Goal: Task Accomplishment & Management: Complete application form

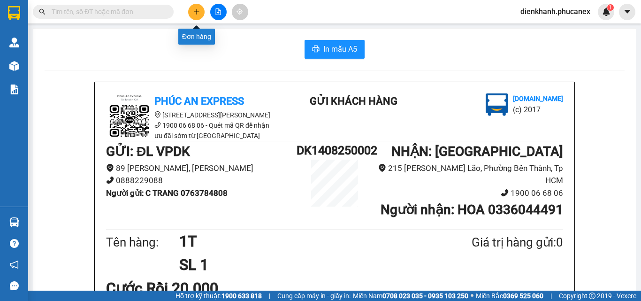
click at [195, 11] on icon "plus" at bounding box center [196, 11] width 7 height 7
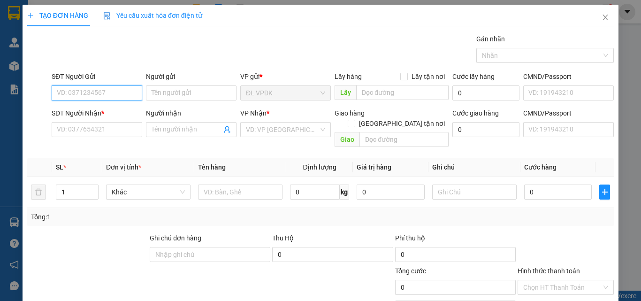
click at [133, 93] on input "SĐT Người Gửi" at bounding box center [97, 92] width 91 height 15
click at [79, 110] on div "0773524474 - TOÀN" at bounding box center [96, 111] width 78 height 10
type input "0773524474"
type input "TOÀN"
type input "0917959298"
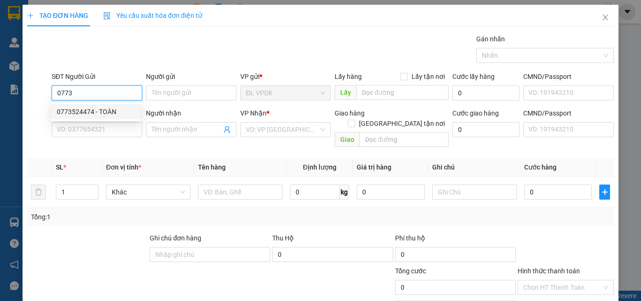
type input "PHƯỚC"
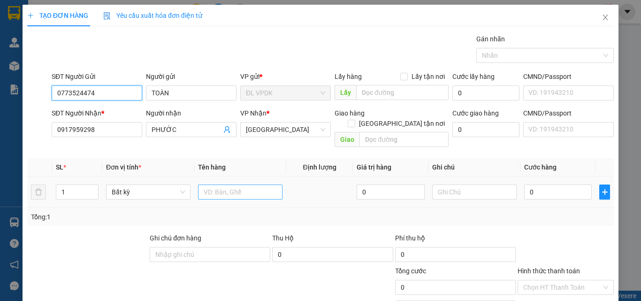
type input "0773524474"
click at [200, 184] on input "text" at bounding box center [240, 191] width 84 height 15
type input "1H"
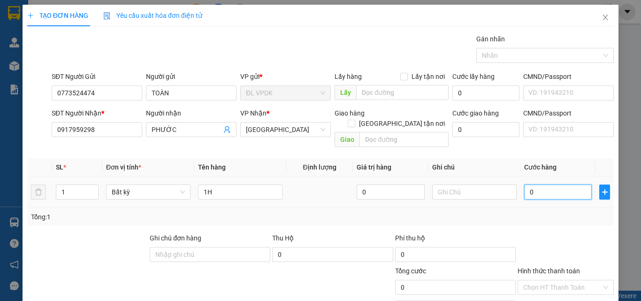
click at [524, 184] on input "0" at bounding box center [558, 191] width 68 height 15
type input "2"
type input "20"
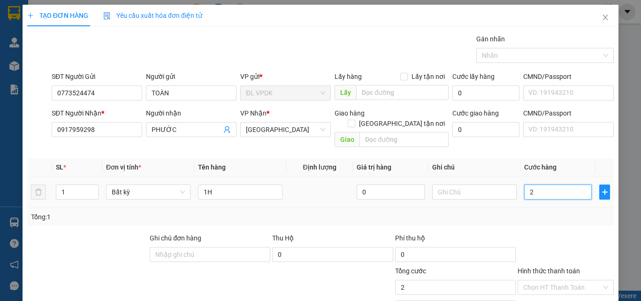
type input "20"
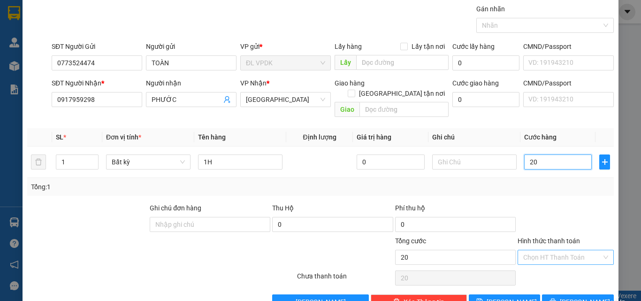
scroll to position [46, 0]
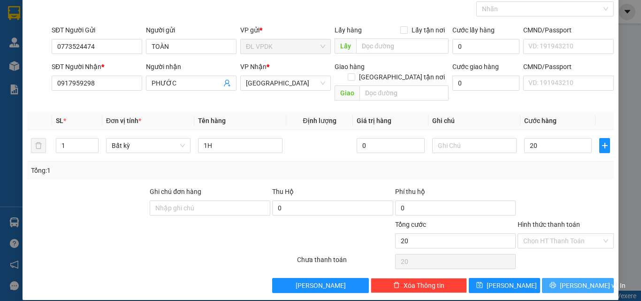
type input "20.000"
click at [567, 280] on span "[PERSON_NAME] và In" at bounding box center [593, 285] width 66 height 10
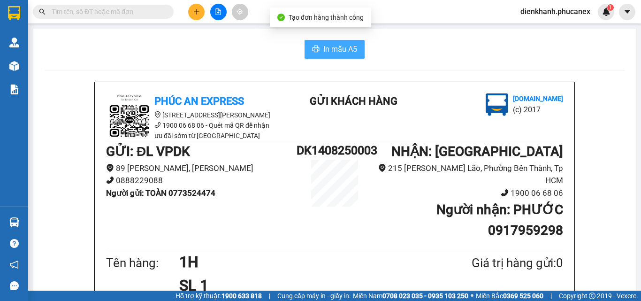
click at [336, 46] on span "In mẫu A5" at bounding box center [340, 49] width 34 height 12
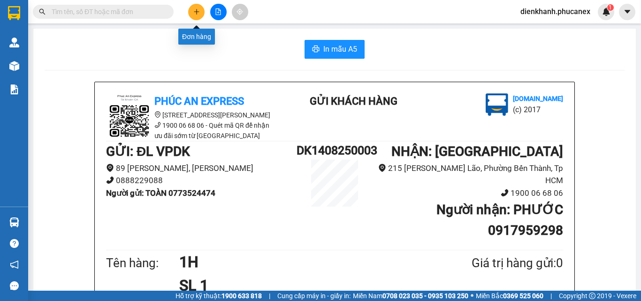
drag, startPoint x: 193, startPoint y: 11, endPoint x: 195, endPoint y: 18, distance: 7.3
click at [195, 18] on button at bounding box center [196, 12] width 16 height 16
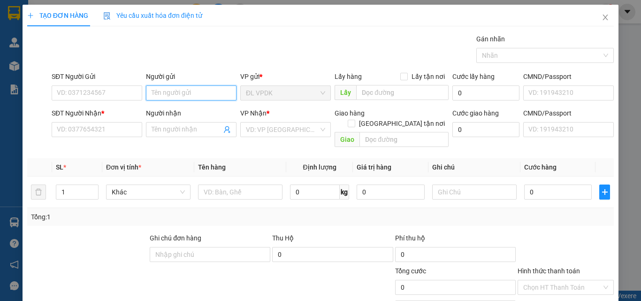
click at [157, 91] on input "Người gửi" at bounding box center [191, 92] width 91 height 15
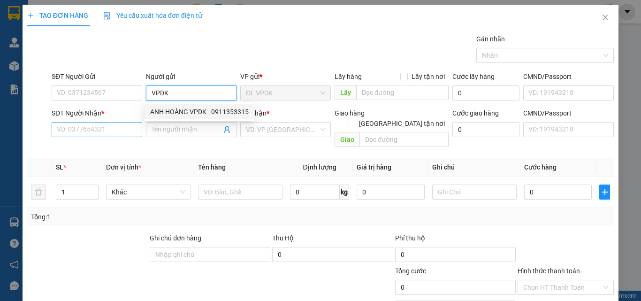
type input "VPDK"
click at [87, 126] on input "SĐT Người Nhận *" at bounding box center [97, 129] width 91 height 15
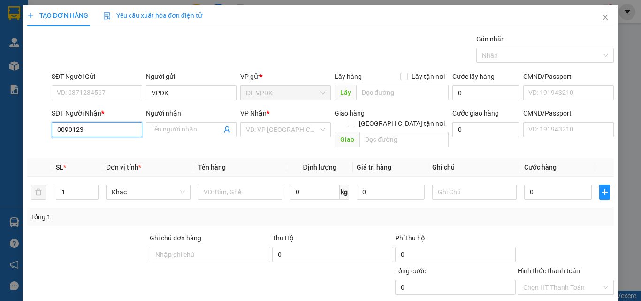
click at [63, 129] on input "0090123" at bounding box center [97, 129] width 91 height 15
drag, startPoint x: 81, startPoint y: 148, endPoint x: 124, endPoint y: 151, distance: 43.2
click at [94, 151] on div "0901236453 - HIỀN" at bounding box center [96, 148] width 78 height 10
type input "0901236453"
type input "HIỀN"
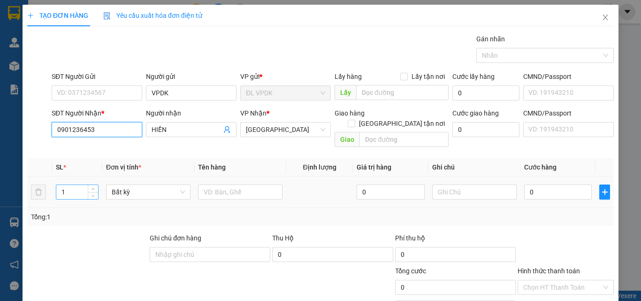
type input "0901236453"
click at [70, 185] on input "1" at bounding box center [77, 192] width 42 height 14
type input "15"
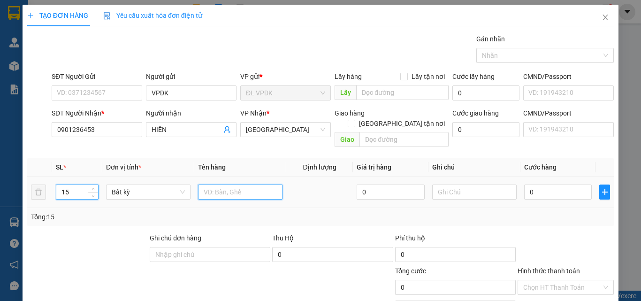
click at [205, 184] on input "text" at bounding box center [240, 191] width 84 height 15
type input "15 SỌT HÀNG ĐI PHAN RÍ"
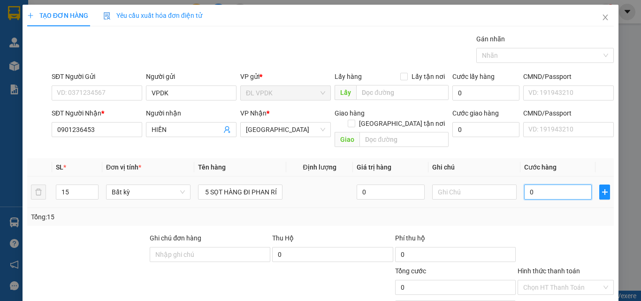
scroll to position [0, 0]
click at [527, 184] on input "0" at bounding box center [558, 191] width 68 height 15
type input "3"
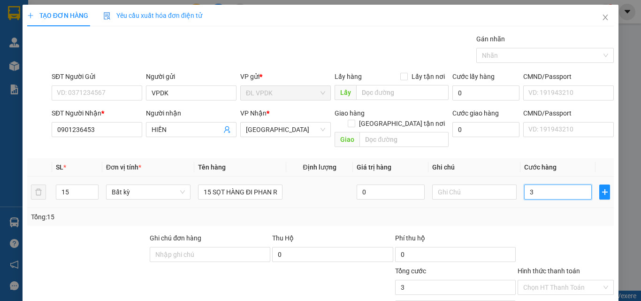
type input "38"
type input "380"
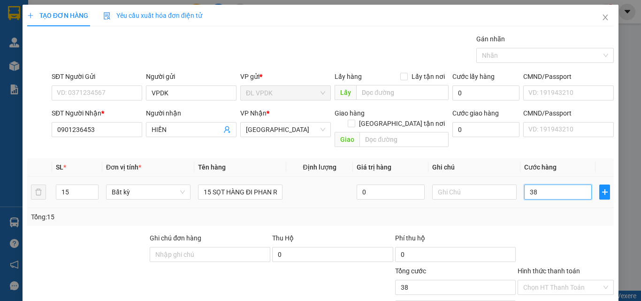
type input "380"
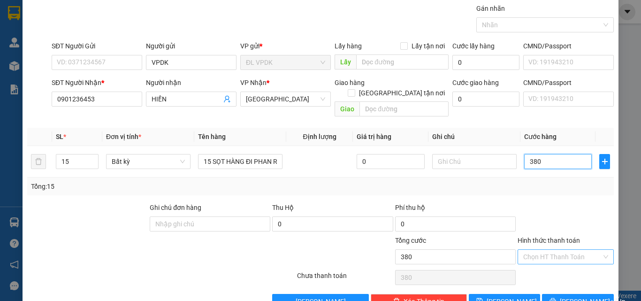
scroll to position [46, 0]
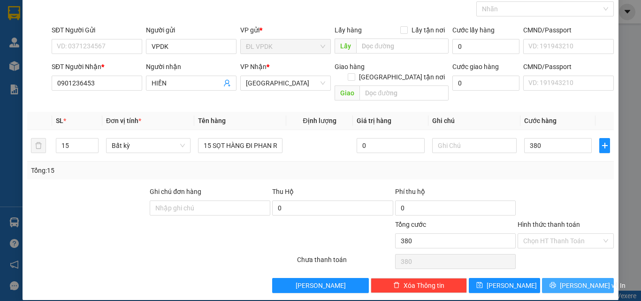
type input "380.000"
click at [568, 280] on span "[PERSON_NAME] và In" at bounding box center [593, 285] width 66 height 10
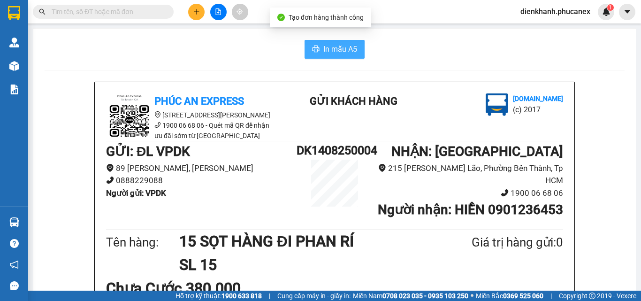
click at [333, 54] on span "In mẫu A5" at bounding box center [340, 49] width 34 height 12
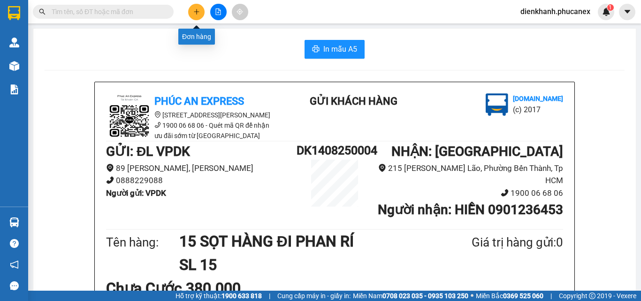
click at [193, 12] on icon "plus" at bounding box center [196, 11] width 7 height 7
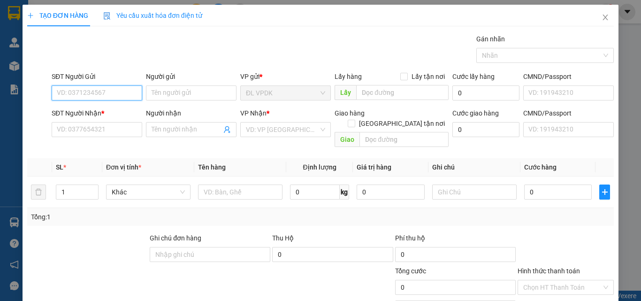
click at [125, 95] on input "SĐT Người Gửi" at bounding box center [97, 92] width 91 height 15
click at [88, 111] on div "0782405454 - THÙY" at bounding box center [96, 111] width 78 height 10
type input "0782405454"
type input "THÙY"
type input "0939691916"
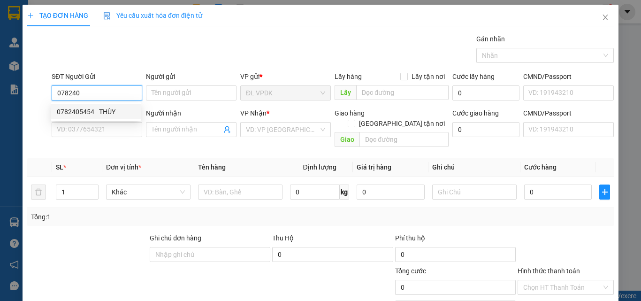
type input "TRÚC"
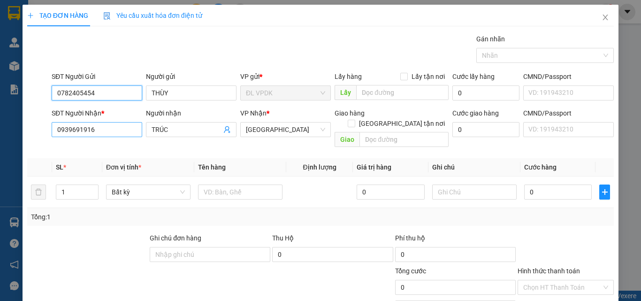
type input "0782405454"
click at [100, 129] on input "0939691916" at bounding box center [97, 129] width 91 height 15
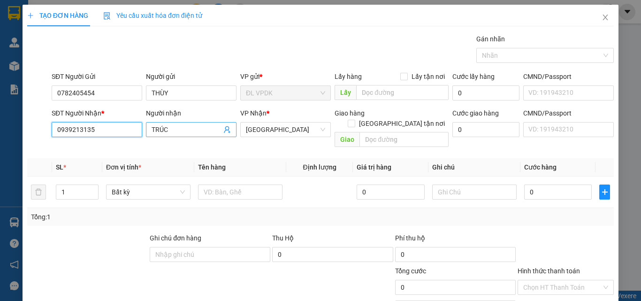
type input "0939213135"
click at [174, 132] on input "TRÚC" at bounding box center [186, 129] width 70 height 10
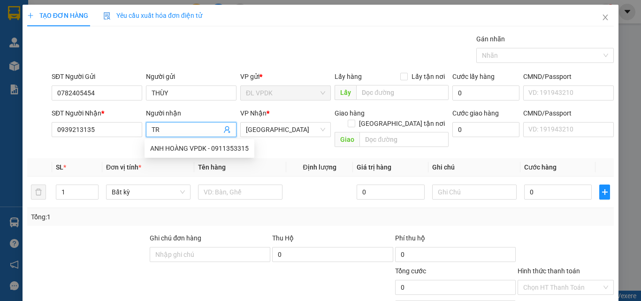
type input "T"
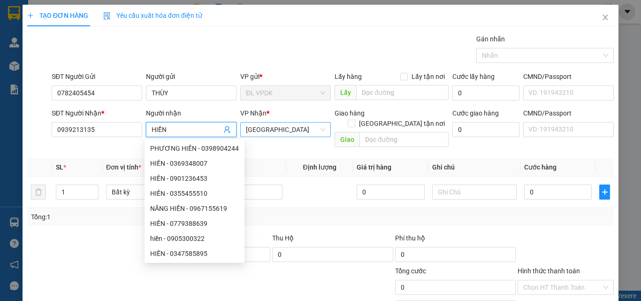
click at [251, 129] on span "[GEOGRAPHIC_DATA]" at bounding box center [285, 129] width 79 height 14
type input "HIỀN"
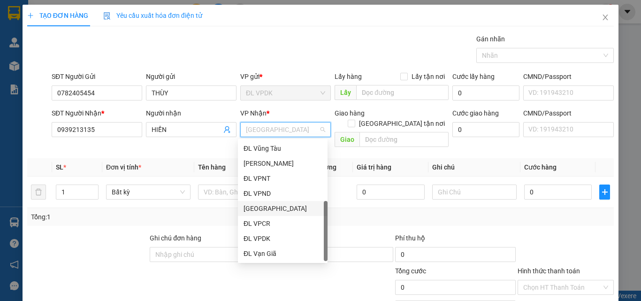
click at [260, 203] on div "[GEOGRAPHIC_DATA]" at bounding box center [282, 208] width 78 height 10
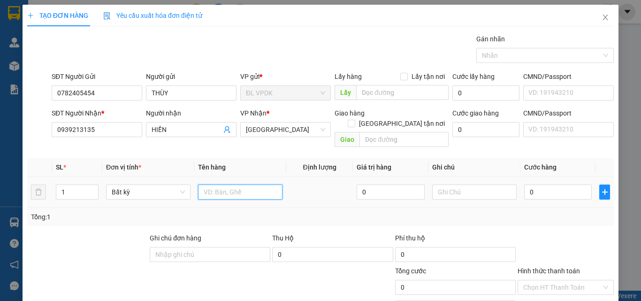
click at [215, 184] on input "text" at bounding box center [240, 191] width 84 height 15
type input "1TX"
click at [525, 184] on input "0" at bounding box center [558, 191] width 68 height 15
type input "3"
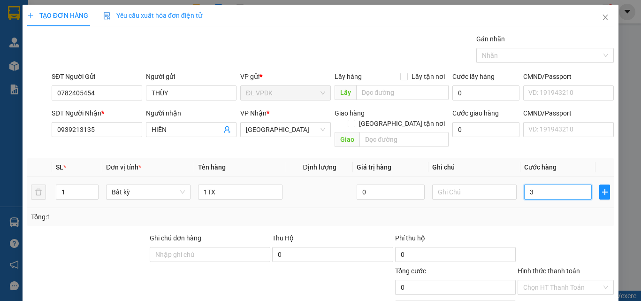
type input "3"
type input "30"
type input "30.000"
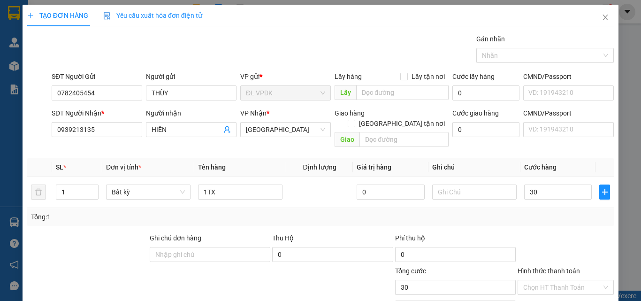
type input "30.000"
click at [547, 267] on label "Hình thức thanh toán" at bounding box center [548, 271] width 62 height 8
click at [547, 280] on input "Hình thức thanh toán" at bounding box center [562, 287] width 78 height 14
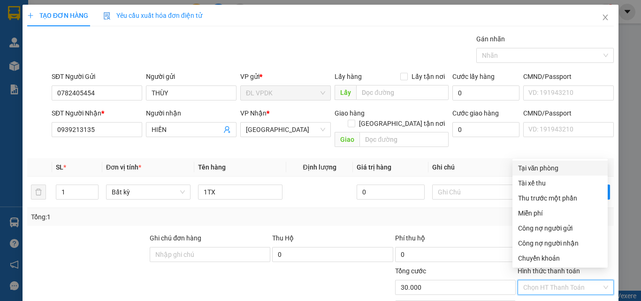
click at [541, 167] on div "Tại văn phòng" at bounding box center [560, 168] width 84 height 10
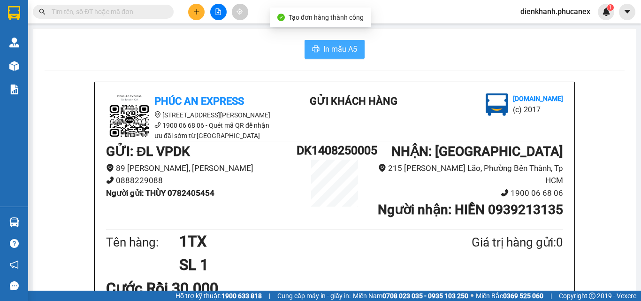
click at [343, 46] on span "In mẫu A5" at bounding box center [340, 49] width 34 height 12
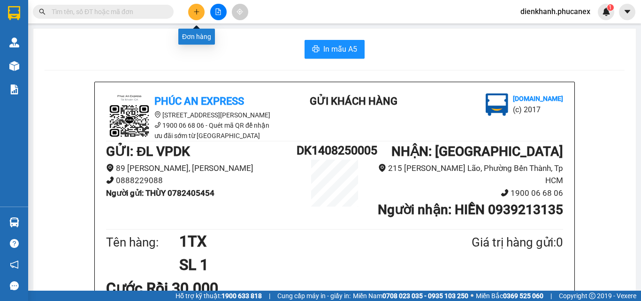
click at [195, 13] on icon "plus" at bounding box center [196, 11] width 7 height 7
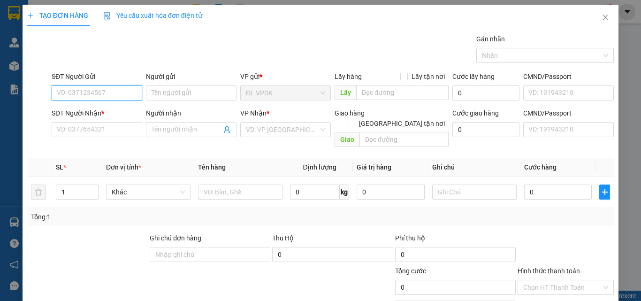
click at [133, 95] on input "SĐT Người Gửi" at bounding box center [97, 92] width 91 height 15
click at [77, 114] on div "0705682345 - HUY" at bounding box center [96, 111] width 78 height 10
type input "0705682345"
type input "HUY"
type input "0933689638"
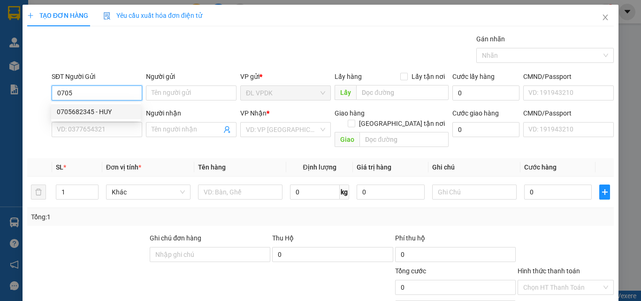
type input "ĐÀO"
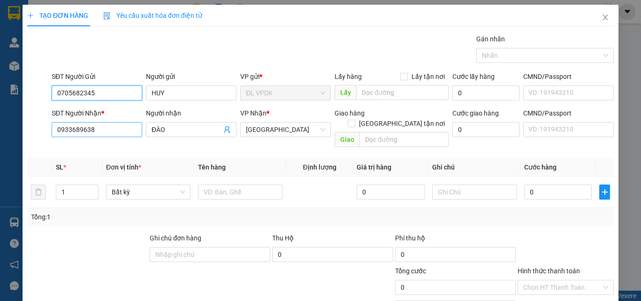
type input "0705682345"
click at [124, 129] on input "0933689638" at bounding box center [97, 129] width 91 height 15
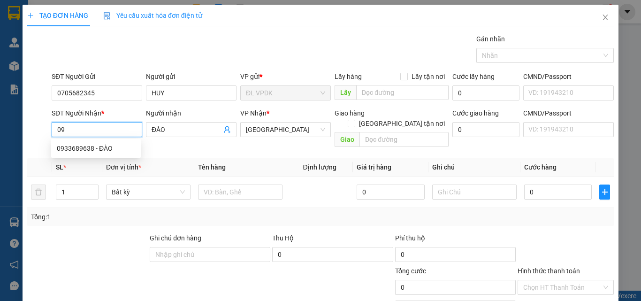
type input "0"
click at [86, 145] on div "0902839679 - DUYÊN" at bounding box center [96, 148] width 78 height 10
type input "0902839679"
type input "DUYÊN"
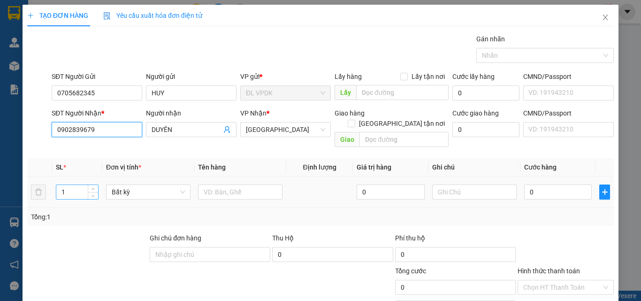
type input "0902839679"
click at [76, 185] on input "1" at bounding box center [77, 192] width 42 height 14
type input "4"
click at [208, 184] on input "text" at bounding box center [240, 191] width 84 height 15
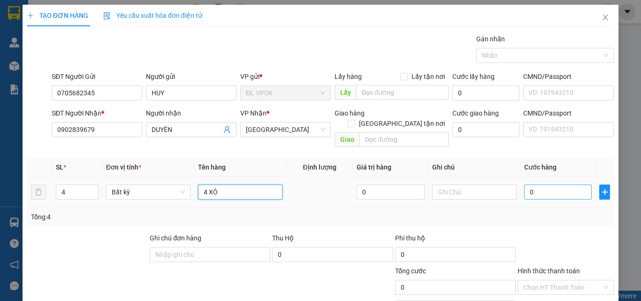
type input "4 XÔ"
click at [524, 184] on input "0" at bounding box center [558, 191] width 68 height 15
type input "1"
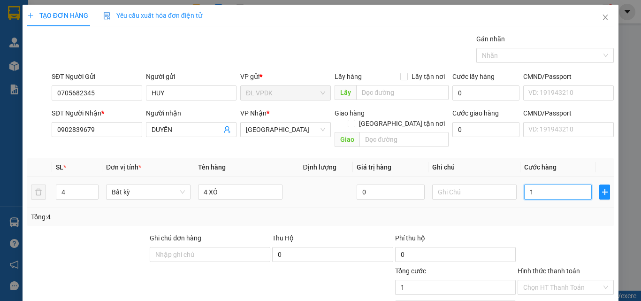
type input "12"
type input "120"
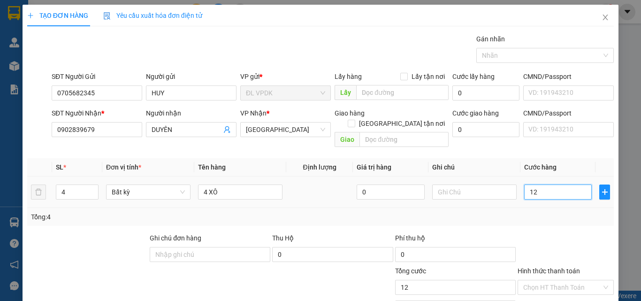
type input "120"
click at [561, 267] on label "Hình thức thanh toán" at bounding box center [548, 271] width 62 height 8
click at [561, 280] on input "Hình thức thanh toán" at bounding box center [562, 287] width 78 height 14
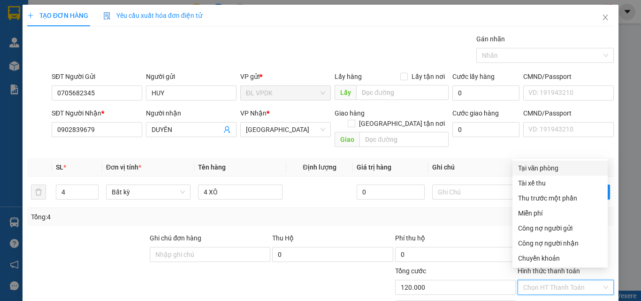
click at [531, 169] on div "Tại văn phòng" at bounding box center [560, 168] width 84 height 10
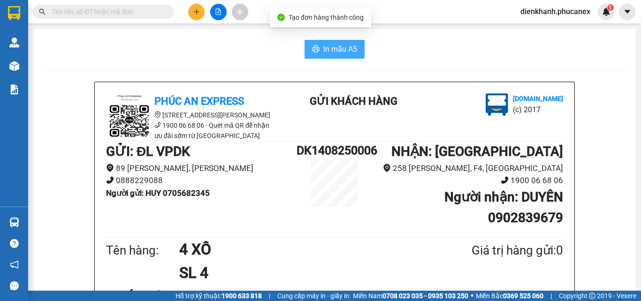
click at [334, 47] on span "In mẫu A5" at bounding box center [340, 49] width 34 height 12
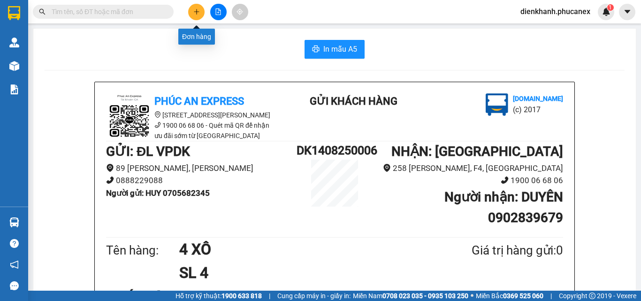
click at [195, 19] on button at bounding box center [196, 12] width 16 height 16
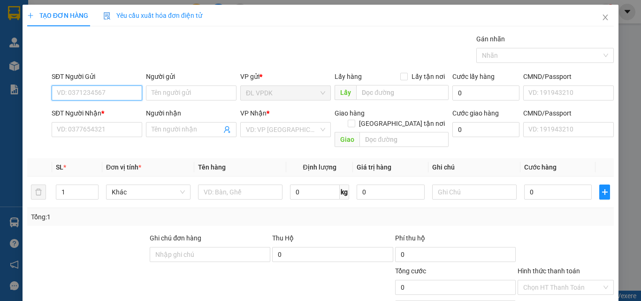
click at [126, 98] on input "SĐT Người Gửi" at bounding box center [97, 92] width 91 height 15
click at [90, 108] on div "0705682345 - HUY" at bounding box center [96, 111] width 78 height 10
type input "0705682345"
type input "HUY"
type input "0902839679"
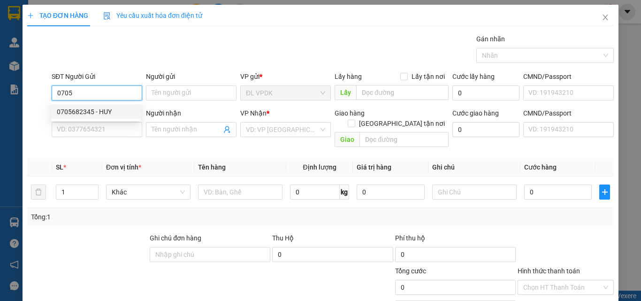
type input "DUYÊN"
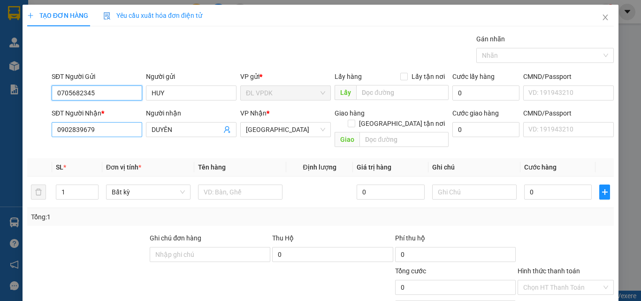
type input "0705682345"
click at [98, 129] on input "0902839679" at bounding box center [97, 129] width 91 height 15
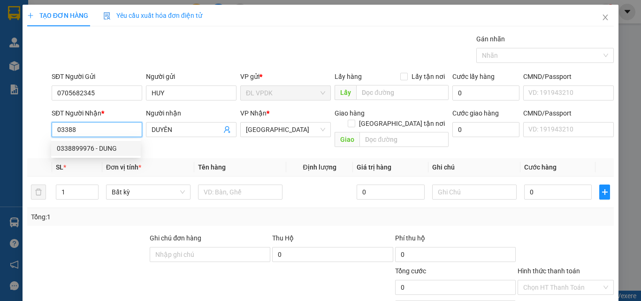
click at [92, 148] on div "0338899976 - DUNG" at bounding box center [96, 148] width 78 height 10
type input "0338899976"
type input "DUNG"
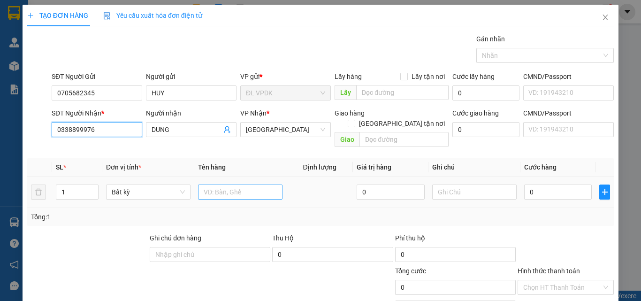
type input "0338899976"
click at [205, 184] on input "text" at bounding box center [240, 191] width 84 height 15
type input "1TX"
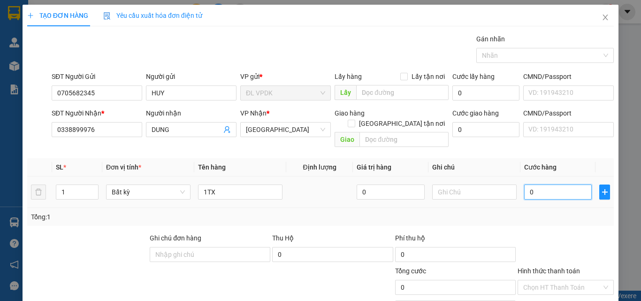
click at [528, 186] on input "0" at bounding box center [558, 191] width 68 height 15
type input "3"
type input "30"
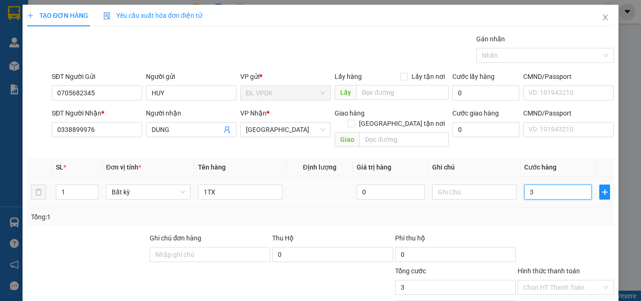
type input "30"
type input "30.000"
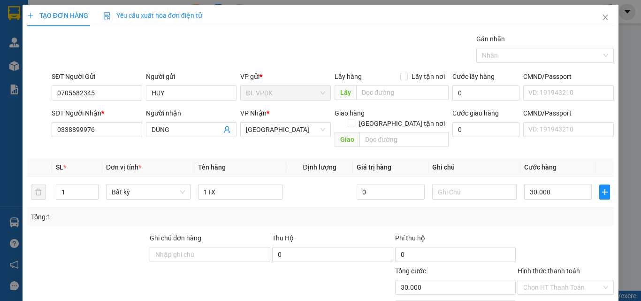
click at [541, 267] on label "Hình thức thanh toán" at bounding box center [548, 271] width 62 height 8
click at [541, 280] on input "Hình thức thanh toán" at bounding box center [562, 287] width 78 height 14
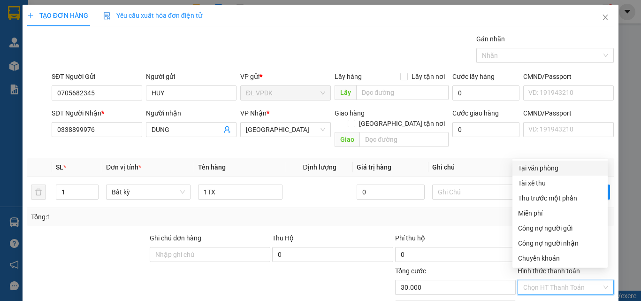
click at [548, 168] on div "Tại văn phòng" at bounding box center [560, 168] width 84 height 10
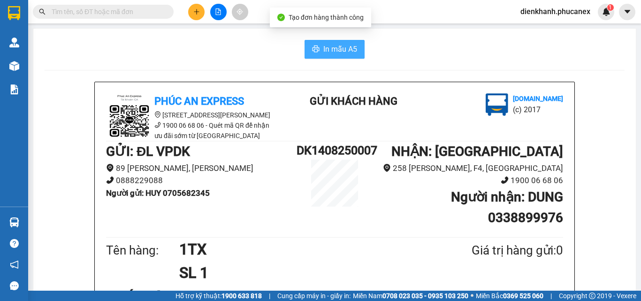
click at [349, 53] on span "In mẫu A5" at bounding box center [340, 49] width 34 height 12
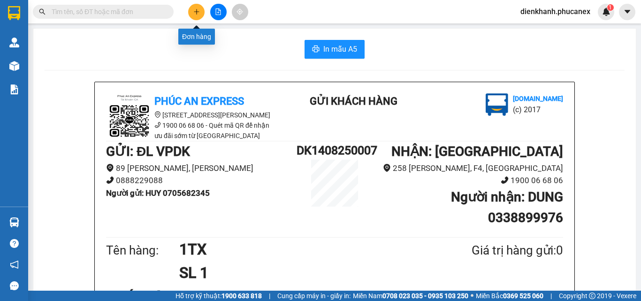
click at [197, 12] on icon "plus" at bounding box center [196, 11] width 5 height 0
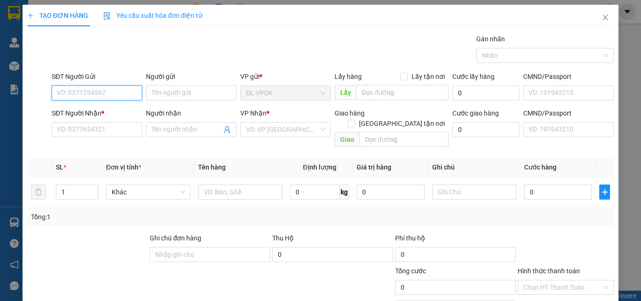
click at [118, 93] on input "SĐT Người Gửi" at bounding box center [97, 92] width 91 height 15
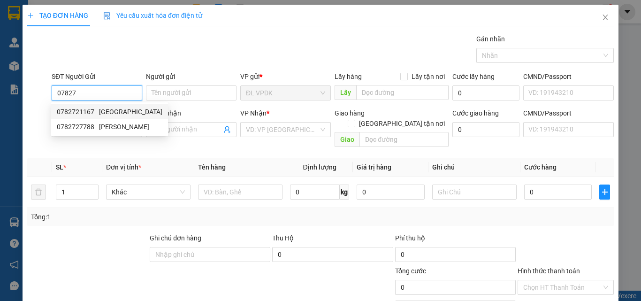
click at [89, 111] on div "0782721167 - [GEOGRAPHIC_DATA]" at bounding box center [110, 111] width 106 height 10
type input "0782721167"
type input "NGA"
type input "0938580047"
type input "DŨNG"
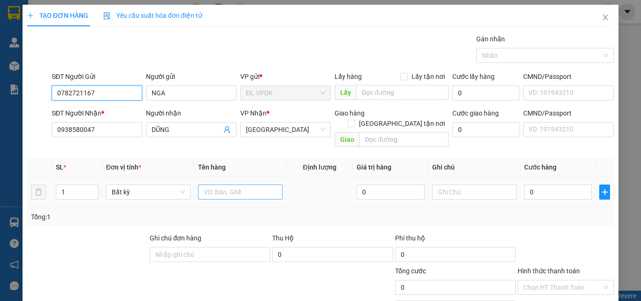
type input "0782721167"
click at [209, 184] on input "text" at bounding box center [240, 191] width 84 height 15
type input "1TX"
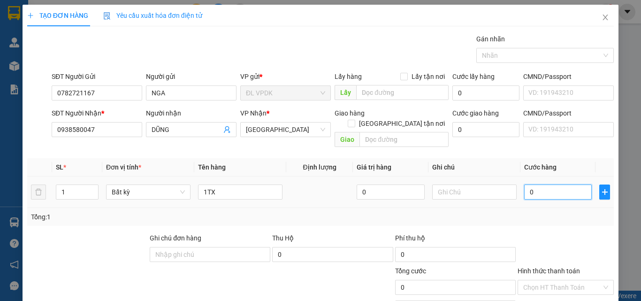
click at [524, 184] on input "0" at bounding box center [558, 191] width 68 height 15
type input "4"
type input "40"
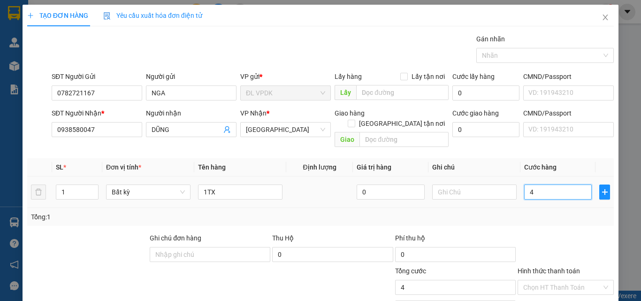
type input "40"
type input "40.000"
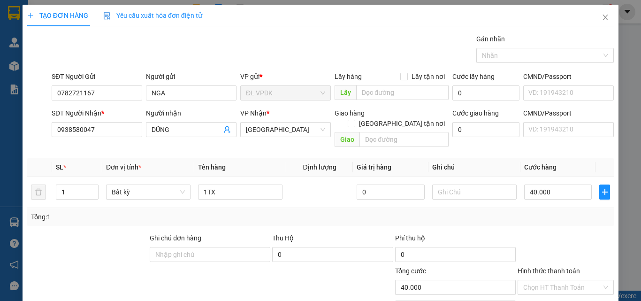
click at [551, 267] on label "Hình thức thanh toán" at bounding box center [548, 271] width 62 height 8
click at [551, 280] on input "Hình thức thanh toán" at bounding box center [562, 287] width 78 height 14
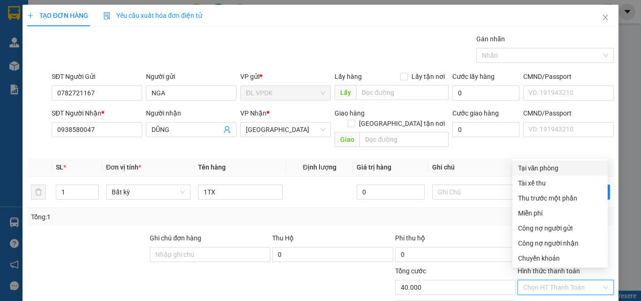
click at [545, 168] on div "Tại văn phòng" at bounding box center [560, 168] width 84 height 10
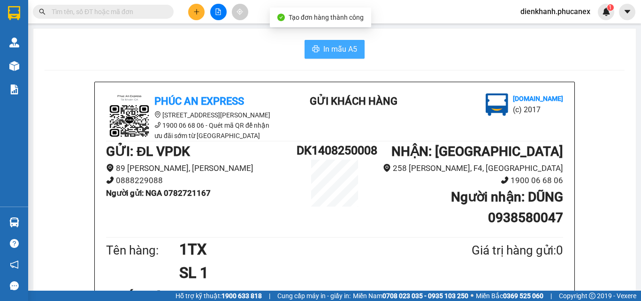
click at [325, 44] on span "In mẫu A5" at bounding box center [340, 49] width 34 height 12
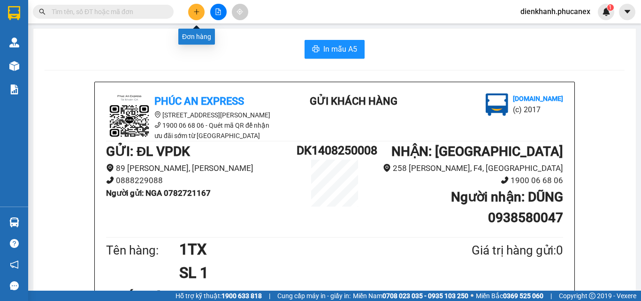
click at [200, 12] on button at bounding box center [196, 12] width 16 height 16
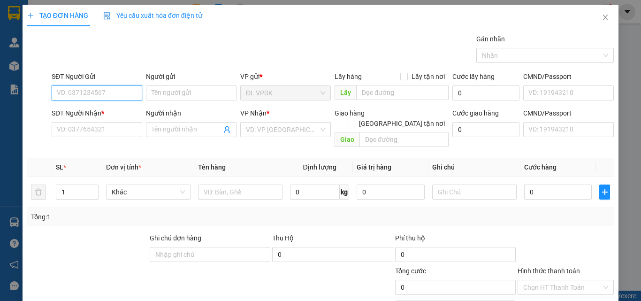
click at [131, 92] on input "SĐT Người Gửi" at bounding box center [97, 92] width 91 height 15
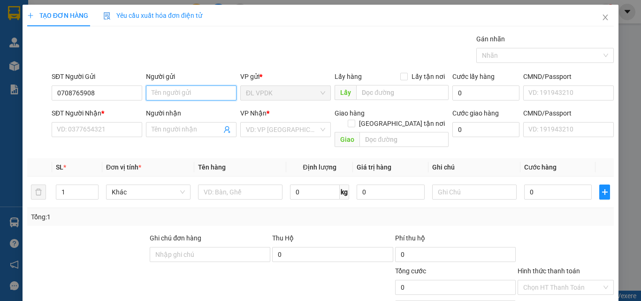
click at [166, 94] on input "Người gửi" at bounding box center [191, 92] width 91 height 15
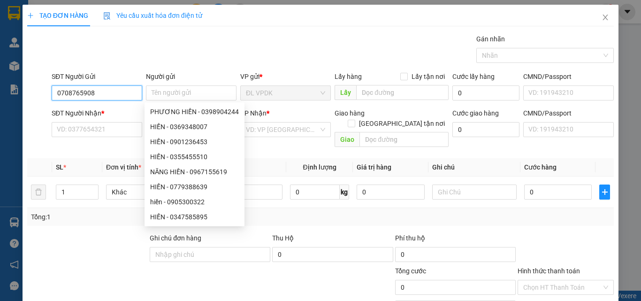
click at [88, 92] on input "0708765908" at bounding box center [97, 92] width 91 height 15
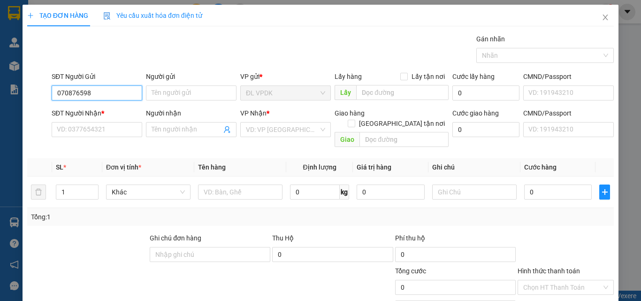
type input "0708765958"
click at [80, 111] on div "0708765958 - MINH" at bounding box center [96, 111] width 78 height 10
type input "MINH"
type input "0393153470"
type input "TUẤN"
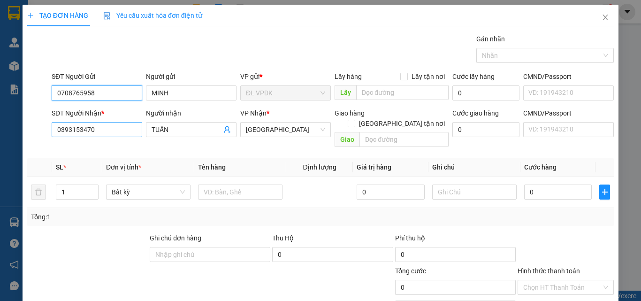
type input "0708765958"
click at [107, 133] on input "0393153470" at bounding box center [97, 129] width 91 height 15
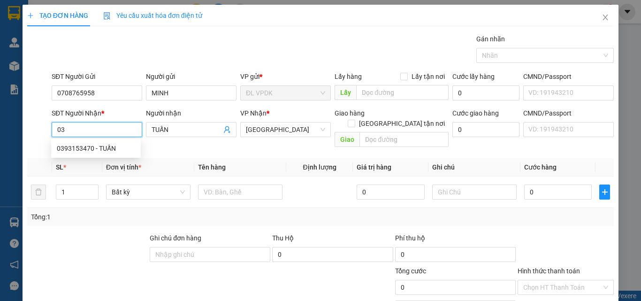
type input "0"
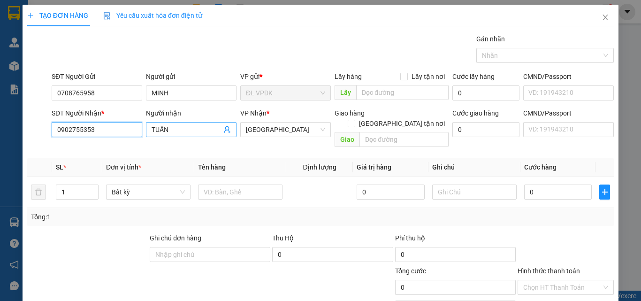
type input "0902755353"
click at [171, 133] on input "TUẤN" at bounding box center [186, 129] width 70 height 10
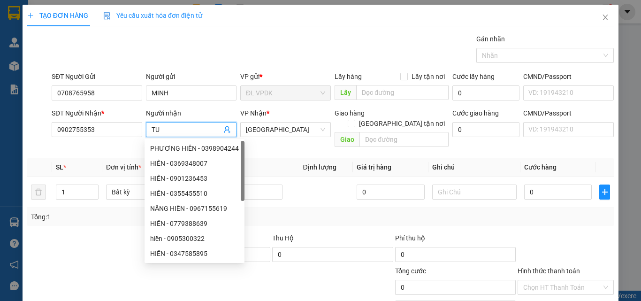
type input "T"
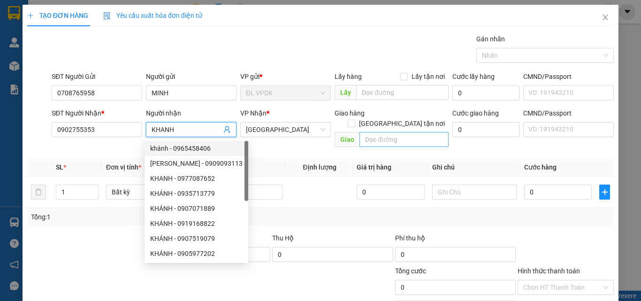
type input "KHANH"
click at [377, 132] on input "text" at bounding box center [403, 139] width 89 height 15
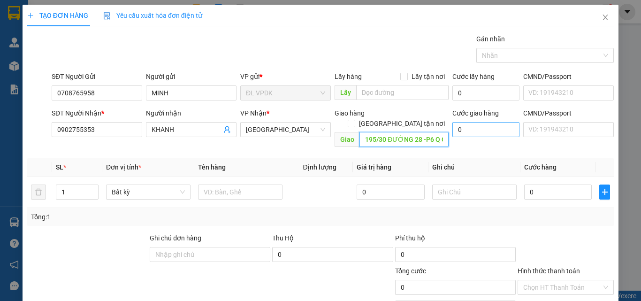
type input "195/30 ĐƯỜNG 28 -P6 Q GÒ VẤP"
click at [452, 128] on input "0" at bounding box center [485, 129] width 67 height 15
type input "1"
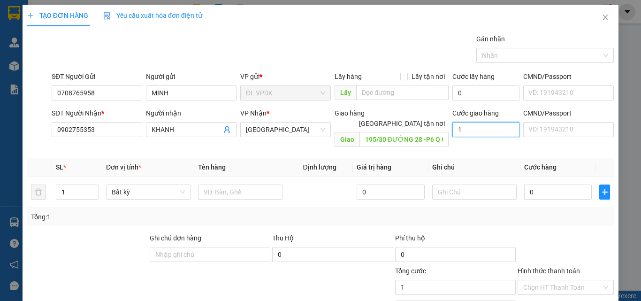
type input "10"
type input "100"
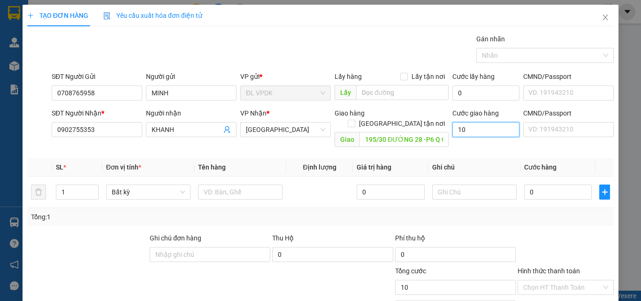
type input "100"
type input "100.000"
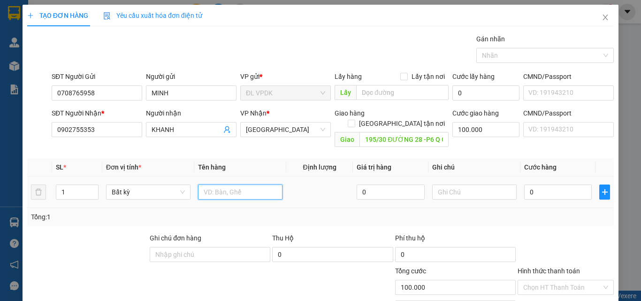
click at [219, 184] on input "text" at bounding box center [240, 191] width 84 height 15
type input "1TX"
click at [528, 184] on input "0" at bounding box center [558, 191] width 68 height 15
type input "3"
type input "100.003"
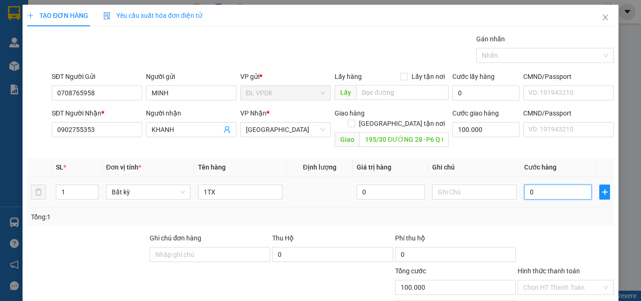
type input "100.003"
type input "30"
type input "100.030"
click at [555, 267] on label "Hình thức thanh toán" at bounding box center [548, 271] width 62 height 8
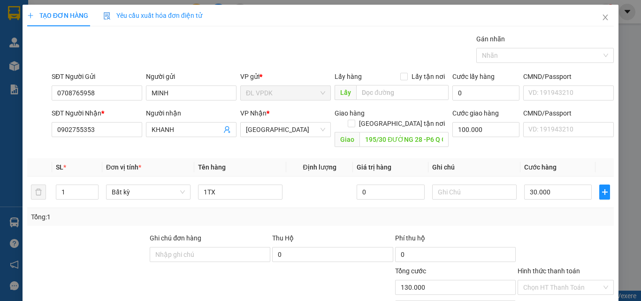
click at [555, 280] on input "Hình thức thanh toán" at bounding box center [562, 287] width 78 height 14
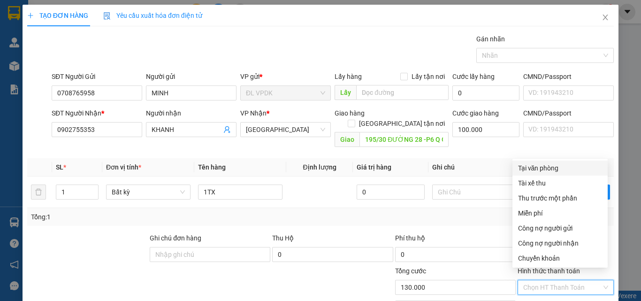
click at [546, 167] on div "Tại văn phòng" at bounding box center [560, 168] width 84 height 10
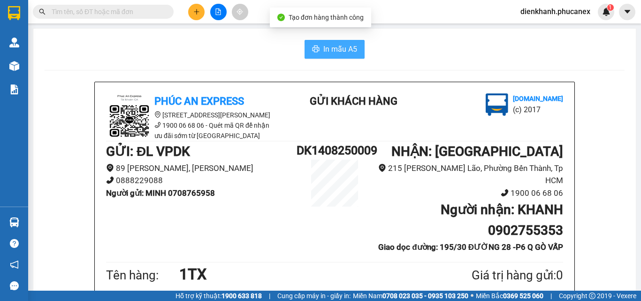
click at [326, 51] on span "In mẫu A5" at bounding box center [340, 49] width 34 height 12
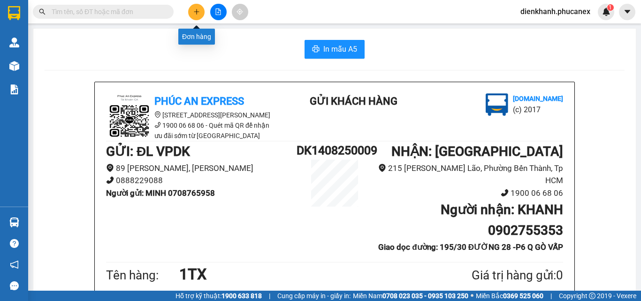
click at [194, 9] on icon "plus" at bounding box center [196, 11] width 7 height 7
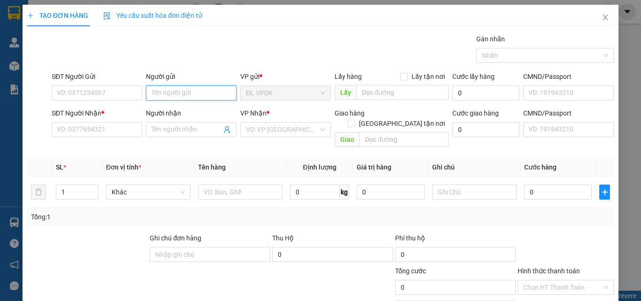
click at [157, 90] on input "Người gửi" at bounding box center [191, 92] width 91 height 15
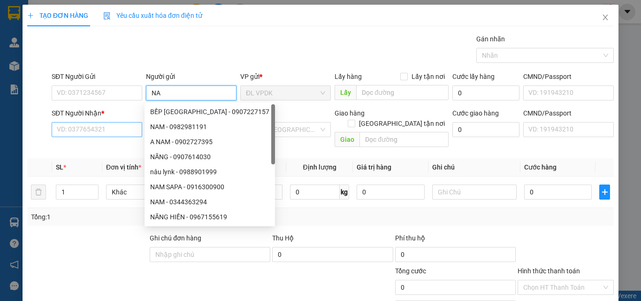
type input "NA"
click at [106, 127] on input "SĐT Người Nhận *" at bounding box center [97, 129] width 91 height 15
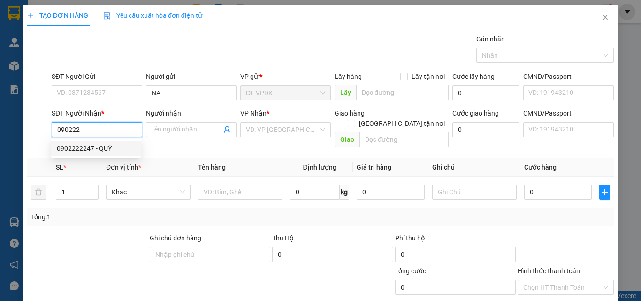
click at [72, 151] on div "0902222247 - QUÝ" at bounding box center [96, 148] width 78 height 10
type input "0902222247"
type input "QUÝ"
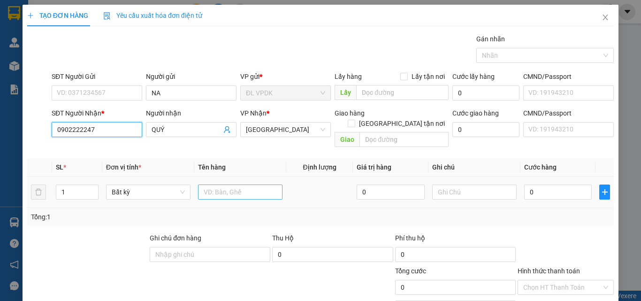
type input "0902222247"
click at [198, 184] on input "text" at bounding box center [240, 191] width 84 height 15
type input "1TX"
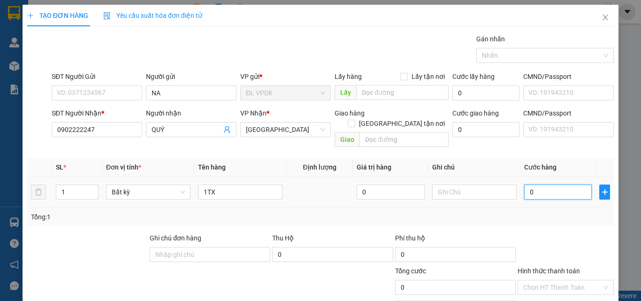
click at [527, 184] on input "0" at bounding box center [558, 191] width 68 height 15
type input "9"
type input "90"
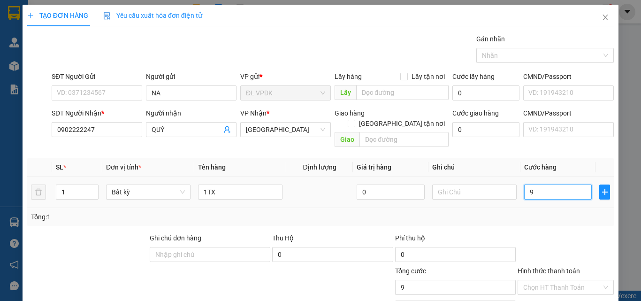
type input "90"
click at [543, 267] on label "Hình thức thanh toán" at bounding box center [548, 271] width 62 height 8
click at [543, 280] on input "Hình thức thanh toán" at bounding box center [562, 287] width 78 height 14
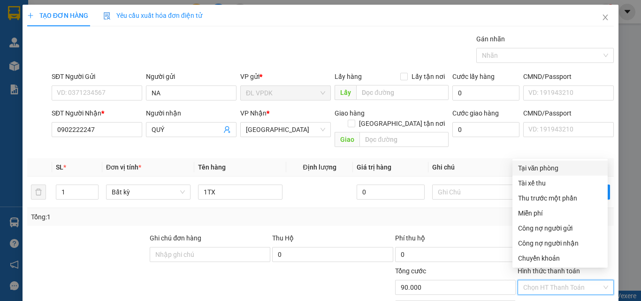
click at [530, 169] on div "Tại văn phòng" at bounding box center [560, 168] width 84 height 10
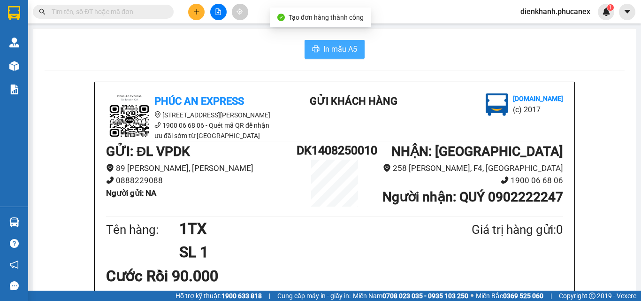
click at [323, 52] on span "In mẫu A5" at bounding box center [340, 49] width 34 height 12
click at [329, 47] on span "In mẫu A5" at bounding box center [340, 49] width 34 height 12
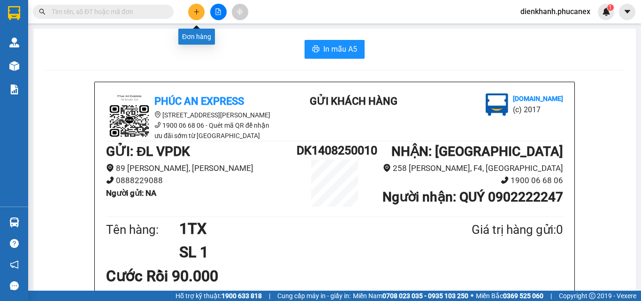
click at [195, 6] on button at bounding box center [196, 12] width 16 height 16
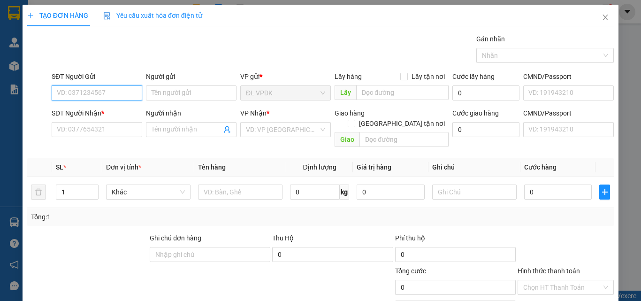
click at [125, 95] on input "SĐT Người Gửi" at bounding box center [97, 92] width 91 height 15
click at [84, 106] on div "0382624810 - [PERSON_NAME]" at bounding box center [103, 111] width 104 height 15
type input "0382624810"
type input "[PERSON_NAME]"
type input "0909361838"
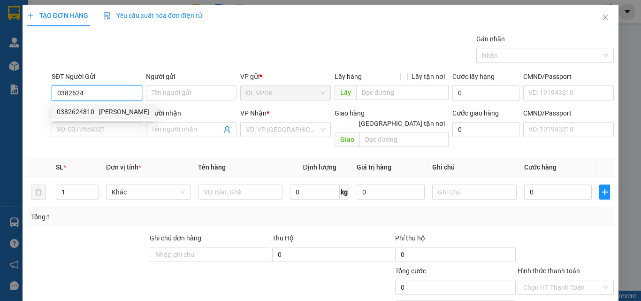
type input "[PERSON_NAME]"
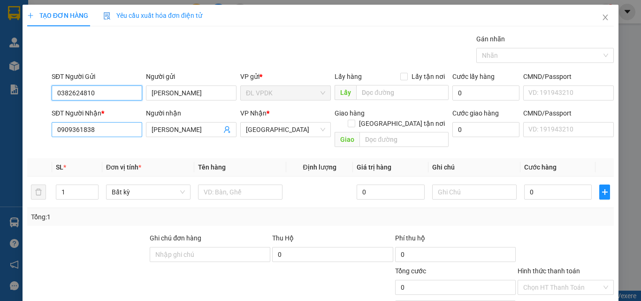
type input "0382624810"
click at [103, 132] on input "0909361838" at bounding box center [97, 129] width 91 height 15
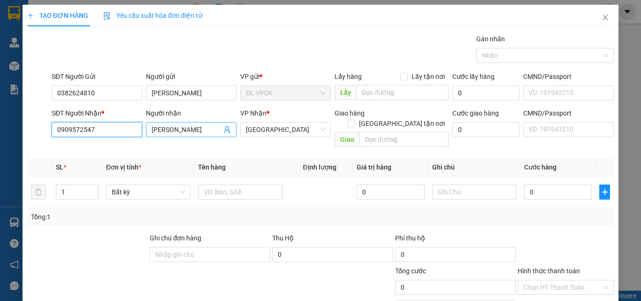
type input "0909572547"
click at [191, 131] on input "[PERSON_NAME]" at bounding box center [186, 129] width 70 height 10
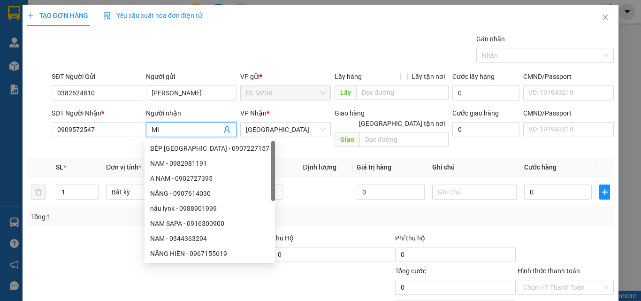
type input "M"
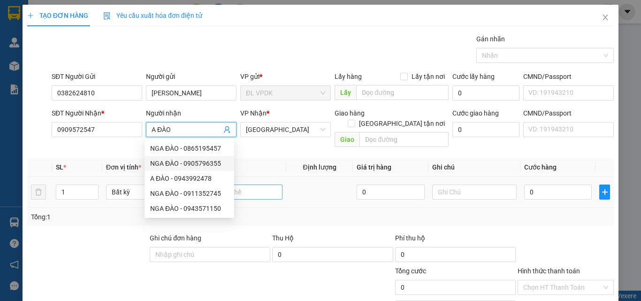
type input "A ĐÀO"
click at [244, 184] on input "text" at bounding box center [240, 191] width 84 height 15
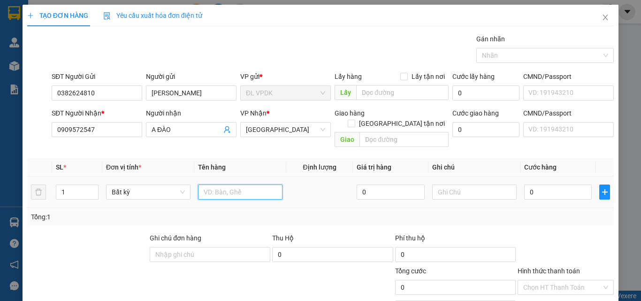
click at [227, 184] on input "text" at bounding box center [240, 191] width 84 height 15
type input "1TX"
click at [524, 185] on input "0" at bounding box center [558, 191] width 68 height 15
type input "3"
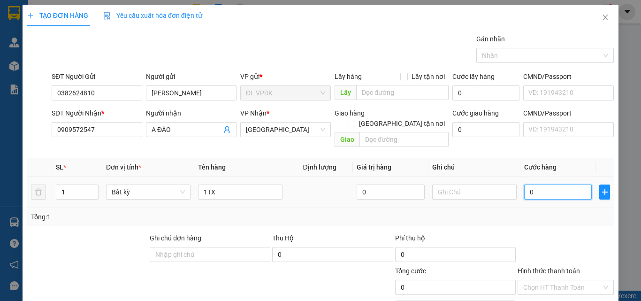
type input "3"
type input "30"
type input "30.000"
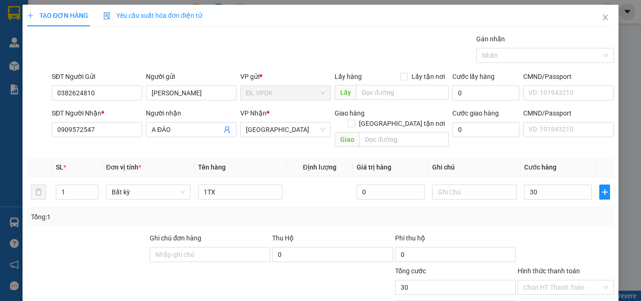
type input "30.000"
drag, startPoint x: 553, startPoint y: 261, endPoint x: 552, endPoint y: 256, distance: 5.2
click at [552, 267] on label "Hình thức thanh toán" at bounding box center [548, 271] width 62 height 8
click at [552, 280] on input "Hình thức thanh toán" at bounding box center [562, 287] width 78 height 14
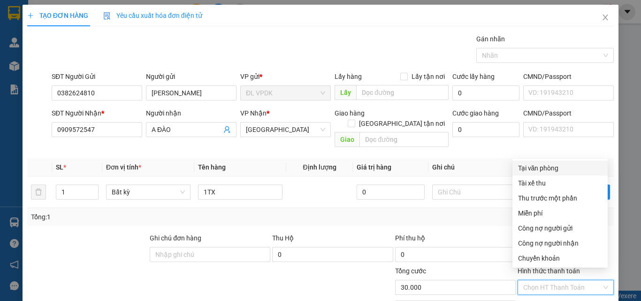
click at [541, 167] on div "Tại văn phòng" at bounding box center [560, 168] width 84 height 10
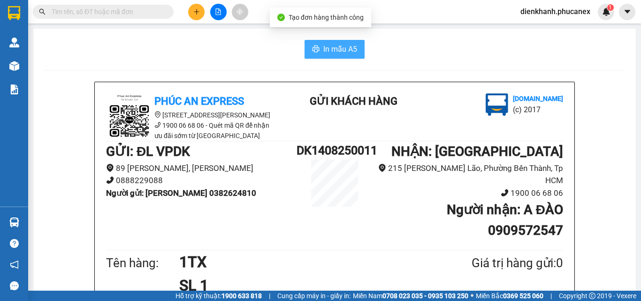
drag, startPoint x: 333, startPoint y: 45, endPoint x: 365, endPoint y: 83, distance: 50.3
click at [333, 45] on span "In mẫu A5" at bounding box center [340, 49] width 34 height 12
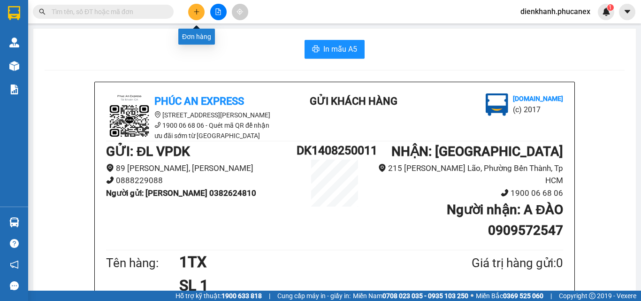
click at [201, 13] on button at bounding box center [196, 12] width 16 height 16
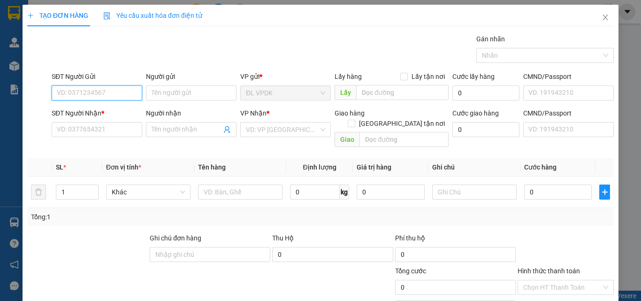
click at [131, 94] on input "SĐT Người Gửi" at bounding box center [97, 92] width 91 height 15
click at [86, 112] on div "0705682345 - HUY" at bounding box center [96, 111] width 78 height 10
type input "0705682345"
type input "HUY"
type input "0338899976"
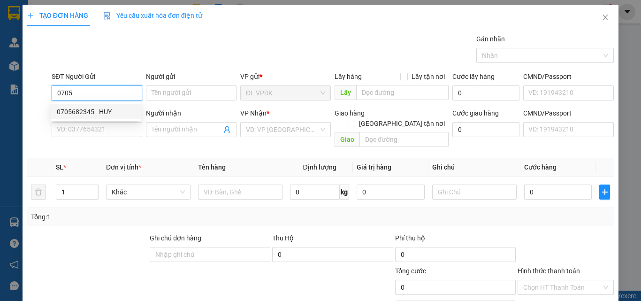
type input "DUNG"
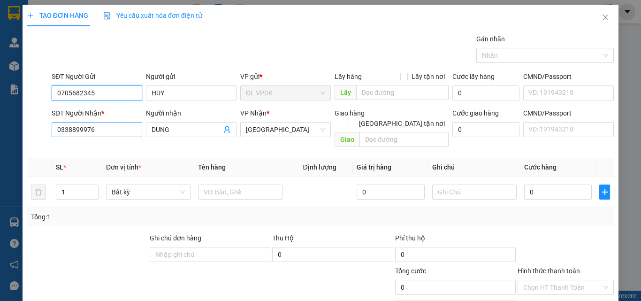
type input "0705682345"
click at [106, 132] on input "0338899976" at bounding box center [97, 129] width 91 height 15
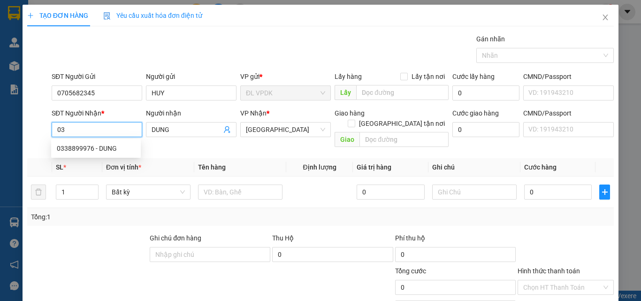
type input "0"
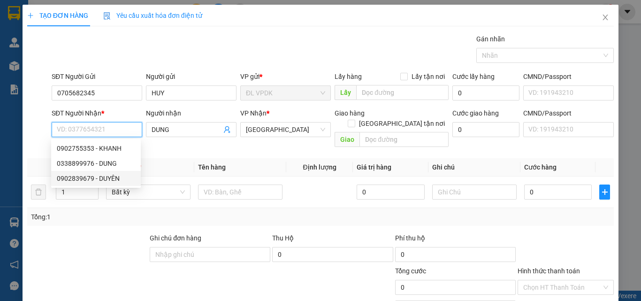
click at [79, 181] on div "0902839679 - DUYÊN" at bounding box center [96, 178] width 78 height 10
type input "0902839679"
type input "DUYÊN"
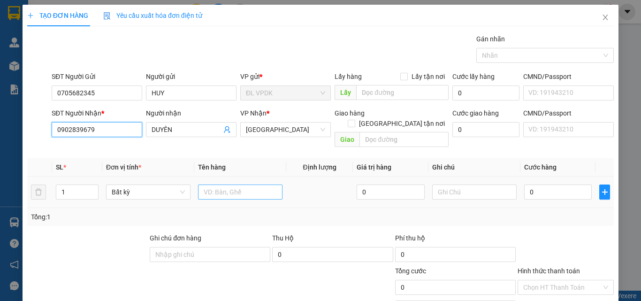
type input "0902839679"
click at [201, 184] on input "text" at bounding box center [240, 191] width 84 height 15
type input "1 XÔ"
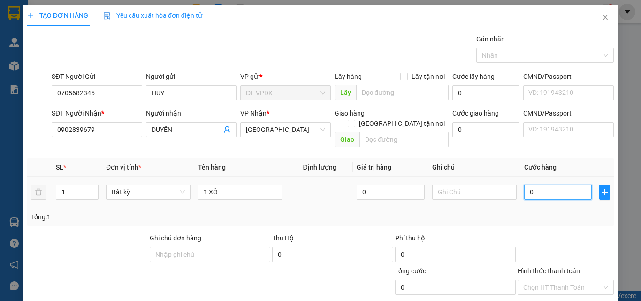
click at [528, 184] on input "0" at bounding box center [558, 191] width 68 height 15
type input "3"
type input "30"
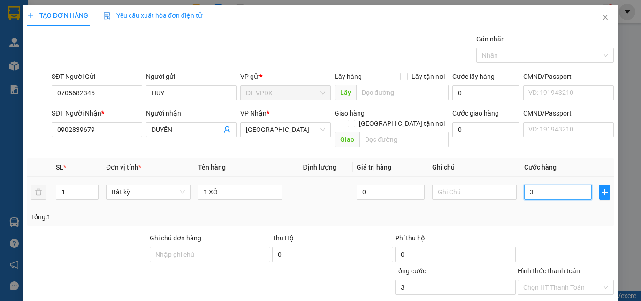
type input "30"
type input "30.000"
click at [549, 267] on label "Hình thức thanh toán" at bounding box center [548, 271] width 62 height 8
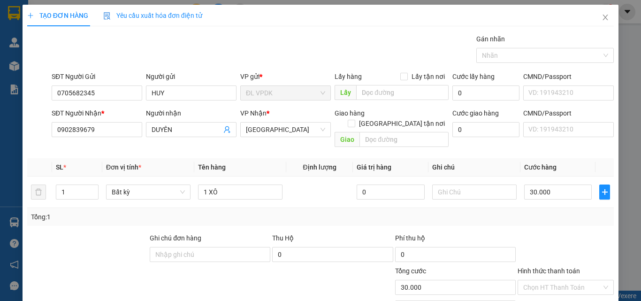
click at [549, 280] on input "Hình thức thanh toán" at bounding box center [562, 287] width 78 height 14
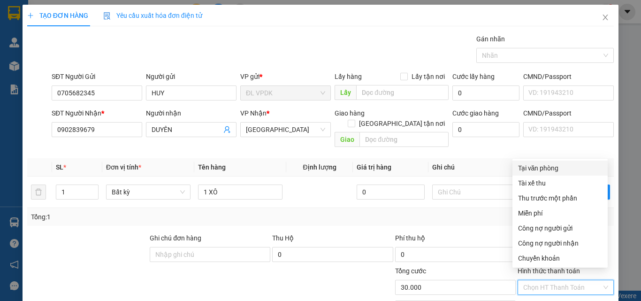
click at [539, 167] on div "Tại văn phòng" at bounding box center [560, 168] width 84 height 10
type input "0"
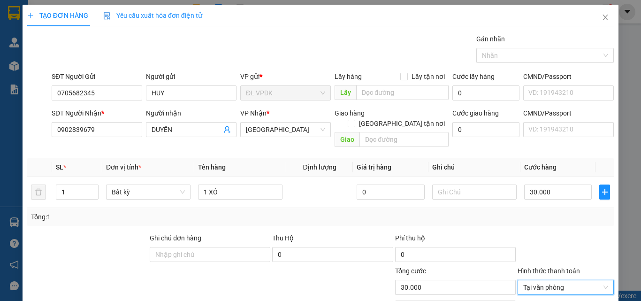
drag, startPoint x: 574, startPoint y: 274, endPoint x: 561, endPoint y: 261, distance: 18.2
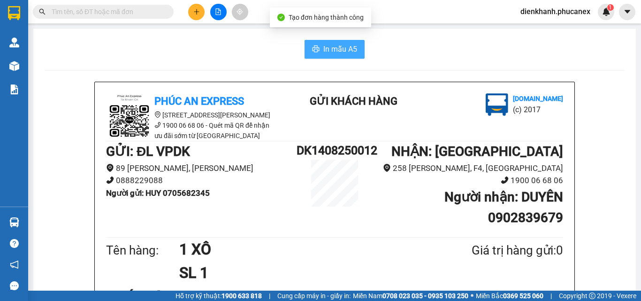
click at [330, 45] on span "In mẫu A5" at bounding box center [340, 49] width 34 height 12
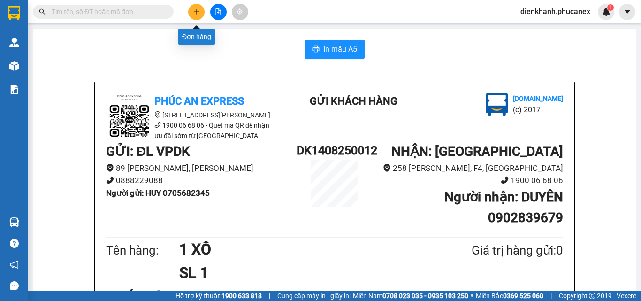
click at [200, 13] on button at bounding box center [196, 12] width 16 height 16
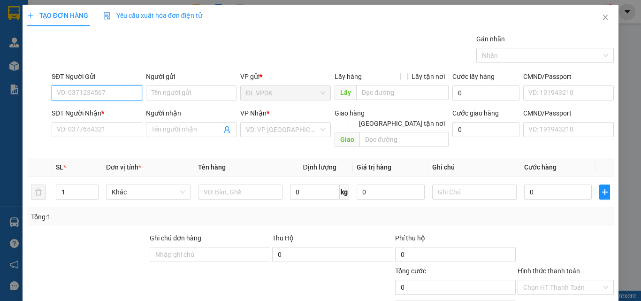
click at [112, 96] on input "SĐT Người Gửi" at bounding box center [97, 92] width 91 height 15
click at [72, 113] on div "0901931376 - HIẾU" at bounding box center [96, 111] width 78 height 10
type input "0901931376"
type input "HIẾU"
type input "0937963395"
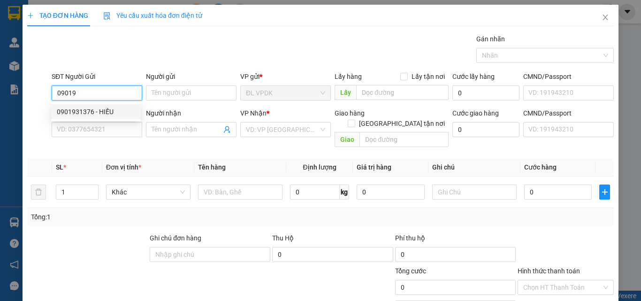
type input "YÊN"
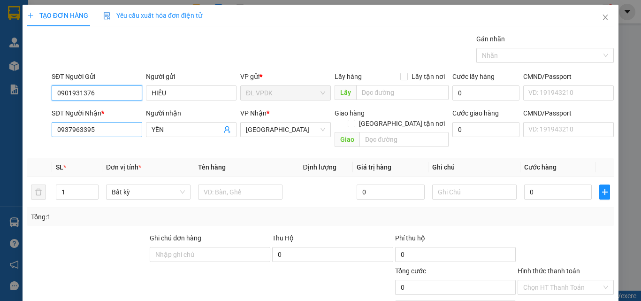
type input "0901931376"
click at [113, 127] on input "0937963395" at bounding box center [97, 129] width 91 height 15
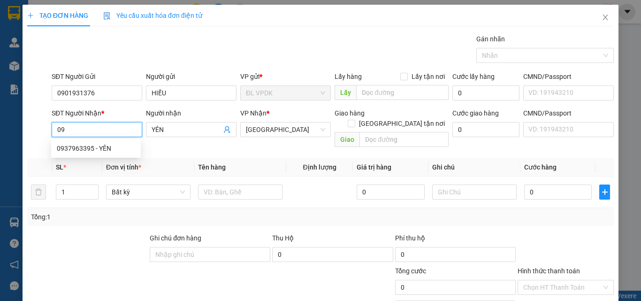
type input "0"
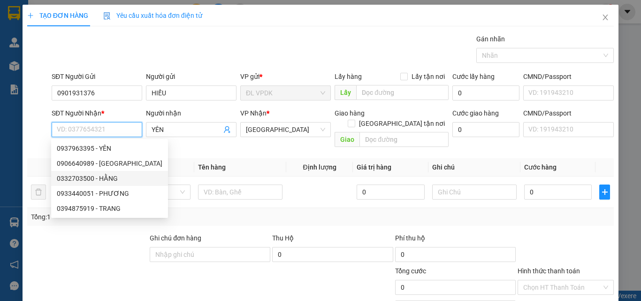
click at [77, 175] on div "0332703500 - HẰNG" at bounding box center [110, 178] width 106 height 10
type input "0332703500"
type input "HẰNG"
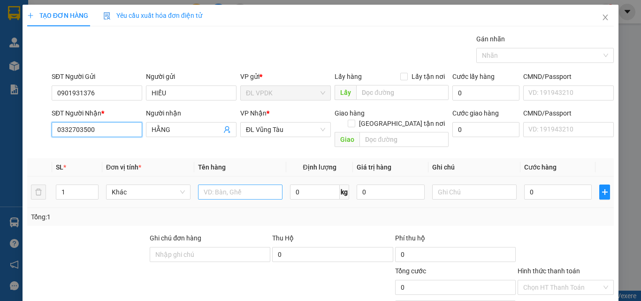
type input "0332703500"
click at [207, 184] on input "text" at bounding box center [240, 191] width 84 height 15
type input "1TX"
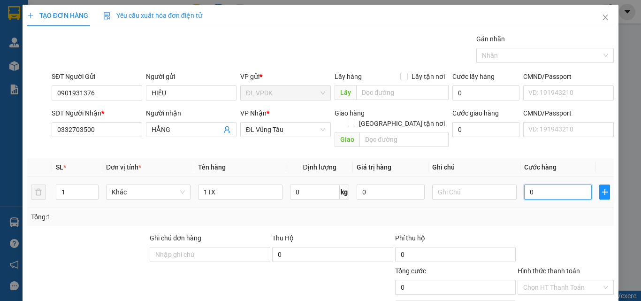
click at [524, 184] on input "0" at bounding box center [558, 191] width 68 height 15
type input "4"
type input "40"
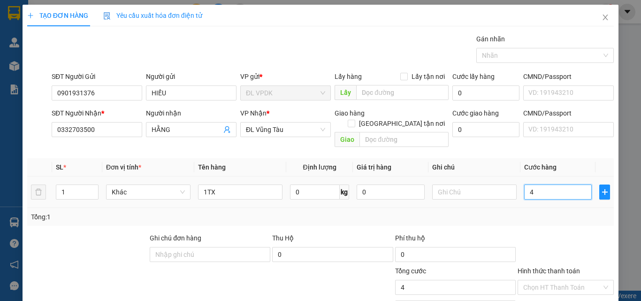
type input "40"
type input "40.000"
click at [553, 267] on label "Hình thức thanh toán" at bounding box center [548, 271] width 62 height 8
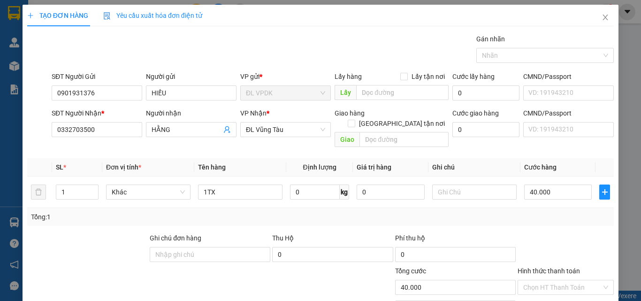
click at [553, 280] on input "Hình thức thanh toán" at bounding box center [562, 287] width 78 height 14
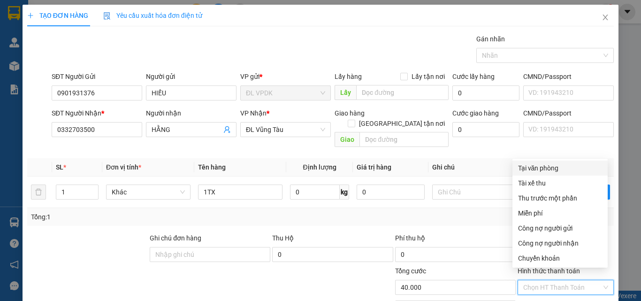
click at [537, 170] on div "Tại văn phòng" at bounding box center [560, 168] width 84 height 10
type input "0"
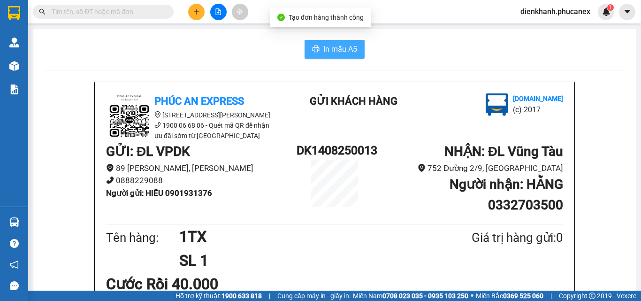
click at [341, 53] on span "In mẫu A5" at bounding box center [340, 49] width 34 height 12
click at [190, 12] on button at bounding box center [196, 12] width 16 height 16
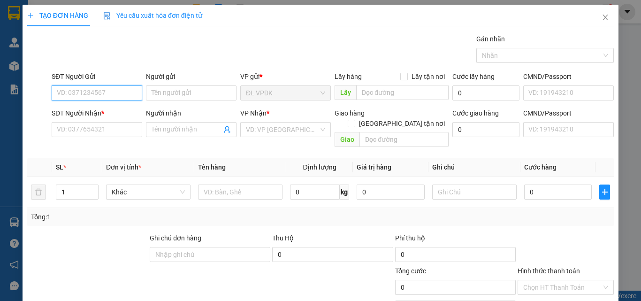
click at [122, 94] on input "SĐT Người Gửi" at bounding box center [97, 92] width 91 height 15
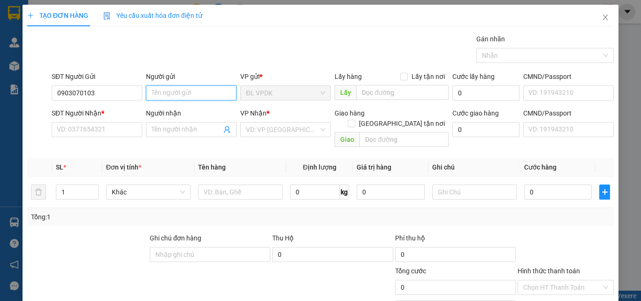
click at [163, 93] on input "Người gửi" at bounding box center [191, 92] width 91 height 15
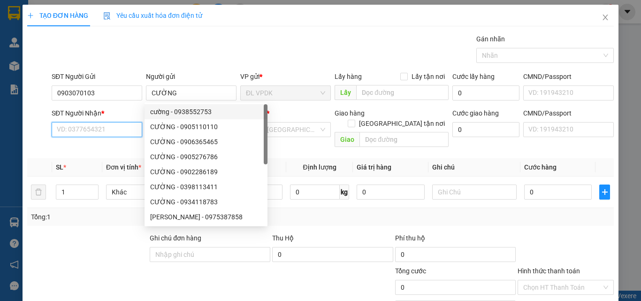
click at [75, 129] on input "SĐT Người Nhận *" at bounding box center [97, 129] width 91 height 15
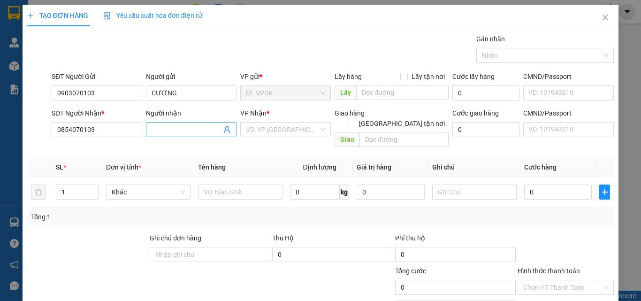
click at [170, 129] on input "Người nhận" at bounding box center [186, 129] width 70 height 10
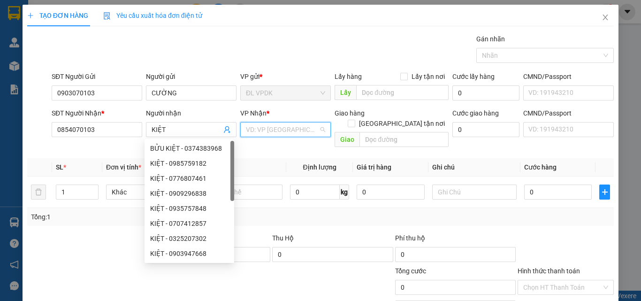
click at [246, 127] on input "search" at bounding box center [282, 129] width 73 height 14
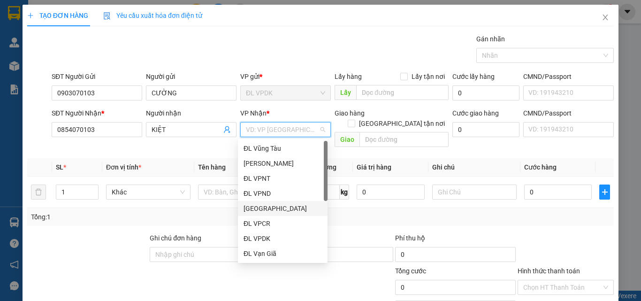
click at [257, 209] on div "[GEOGRAPHIC_DATA]" at bounding box center [282, 208] width 78 height 10
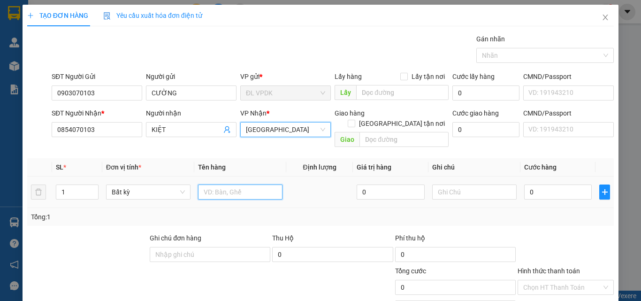
click at [215, 184] on input "text" at bounding box center [240, 191] width 84 height 15
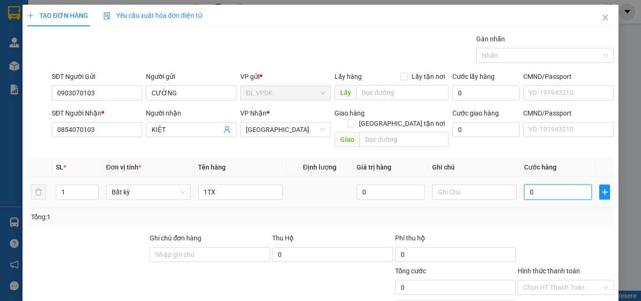
click at [524, 184] on input "0" at bounding box center [558, 191] width 68 height 15
click at [555, 267] on label "Hình thức thanh toán" at bounding box center [548, 271] width 62 height 8
click at [555, 280] on input "Hình thức thanh toán" at bounding box center [562, 287] width 78 height 14
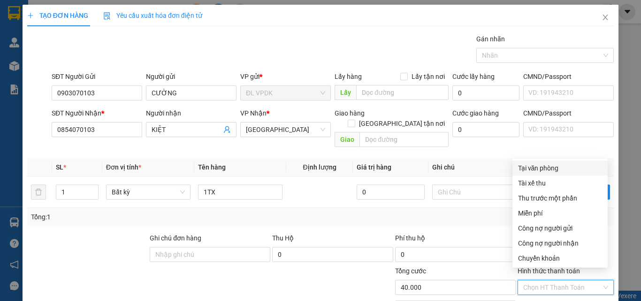
click at [548, 170] on div "Tại văn phòng" at bounding box center [560, 168] width 84 height 10
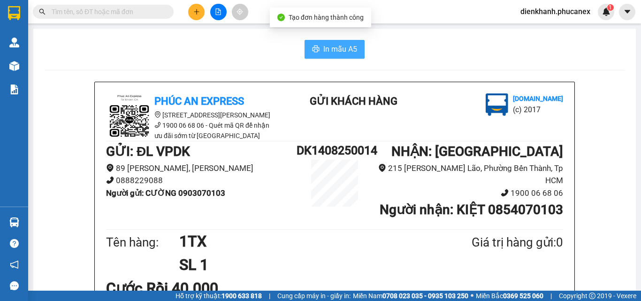
click at [325, 43] on span "In mẫu A5" at bounding box center [340, 49] width 34 height 12
